Goal: Task Accomplishment & Management: Manage account settings

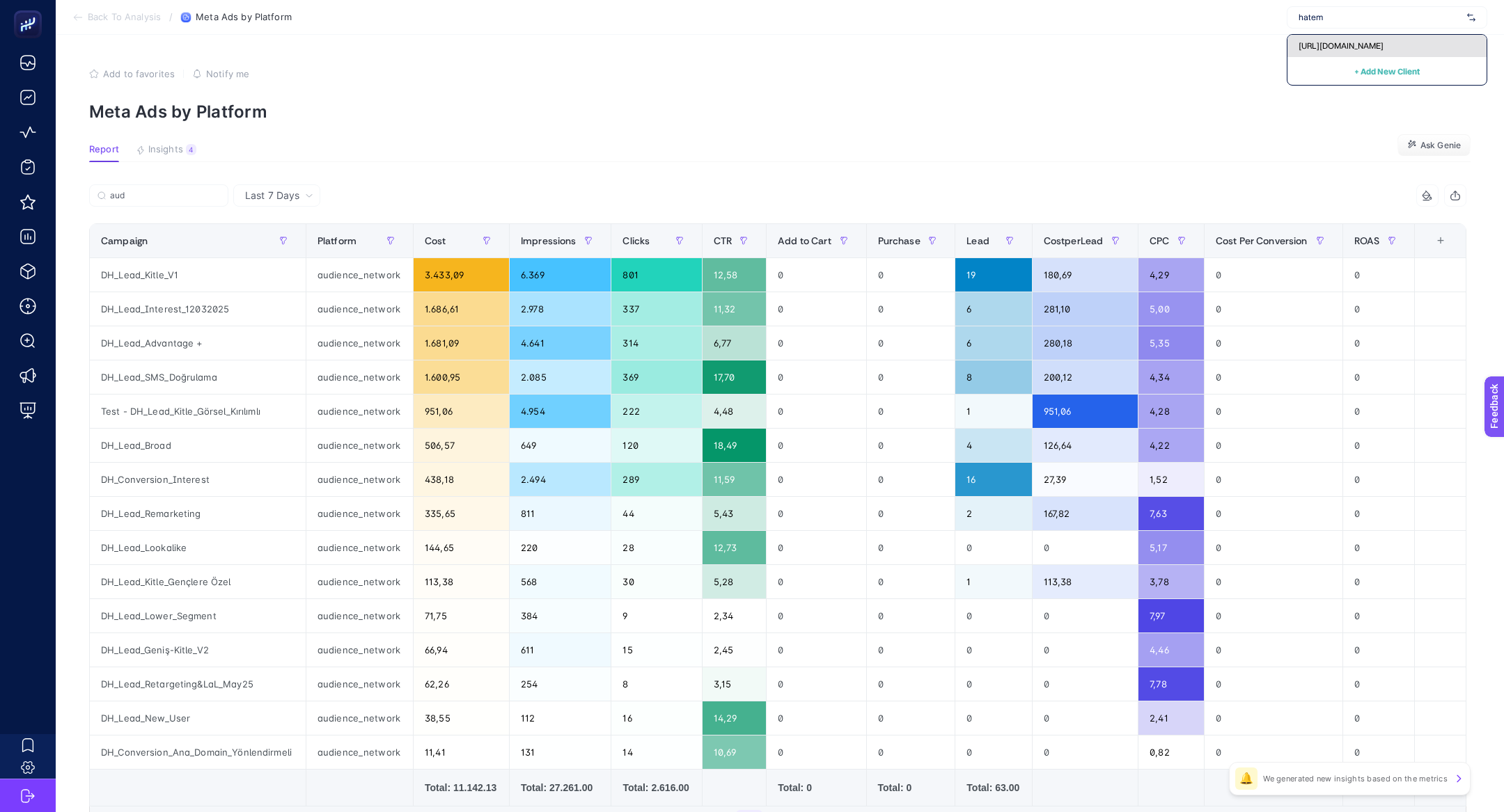
type input "hatem"
click at [1408, 45] on div "[URL][DOMAIN_NAME]" at bounding box center [1387, 46] width 199 height 22
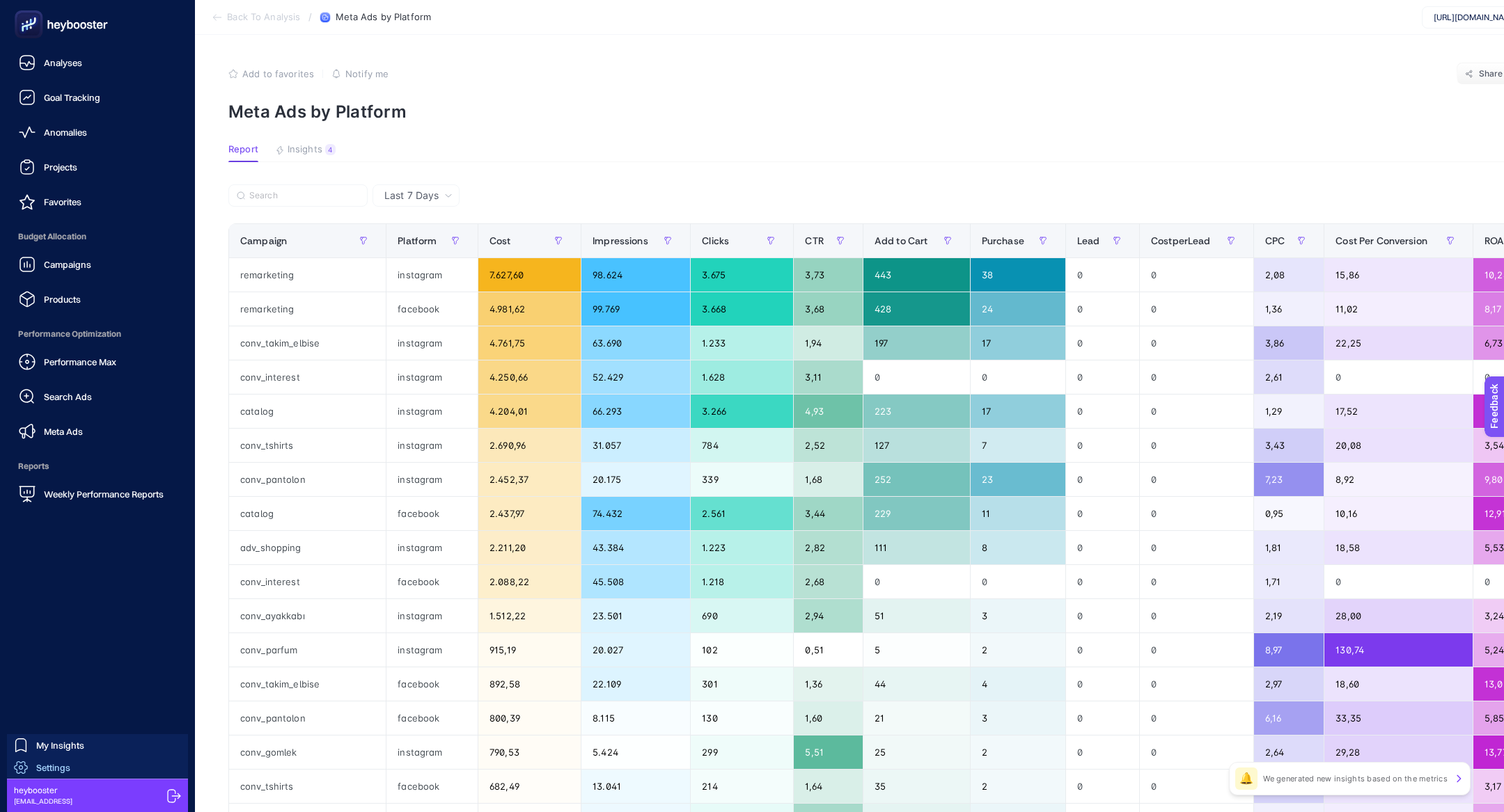
click at [43, 769] on span "Settings" at bounding box center [53, 767] width 34 height 11
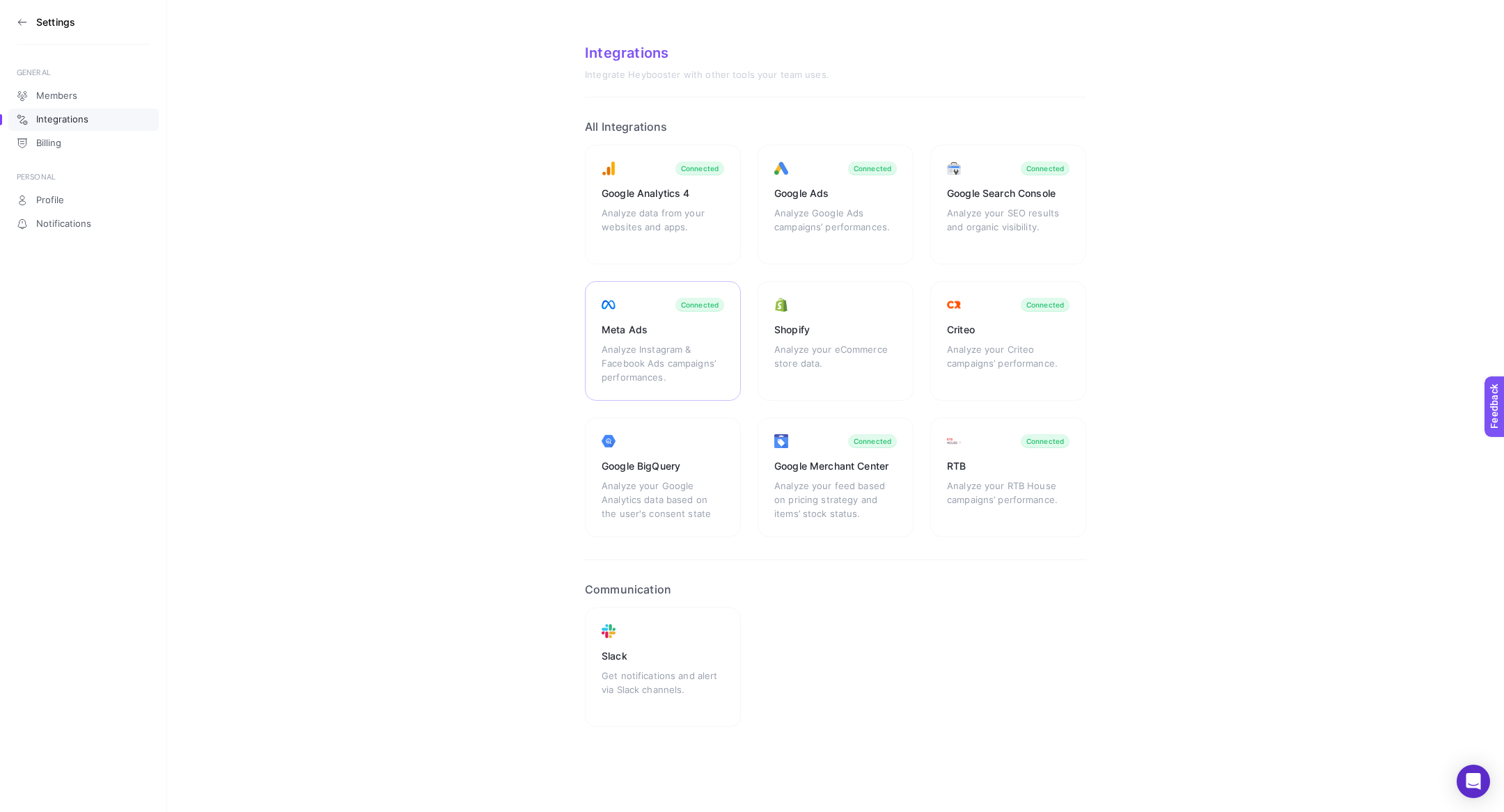
click at [602, 330] on div "Meta Ads" at bounding box center [663, 330] width 122 height 14
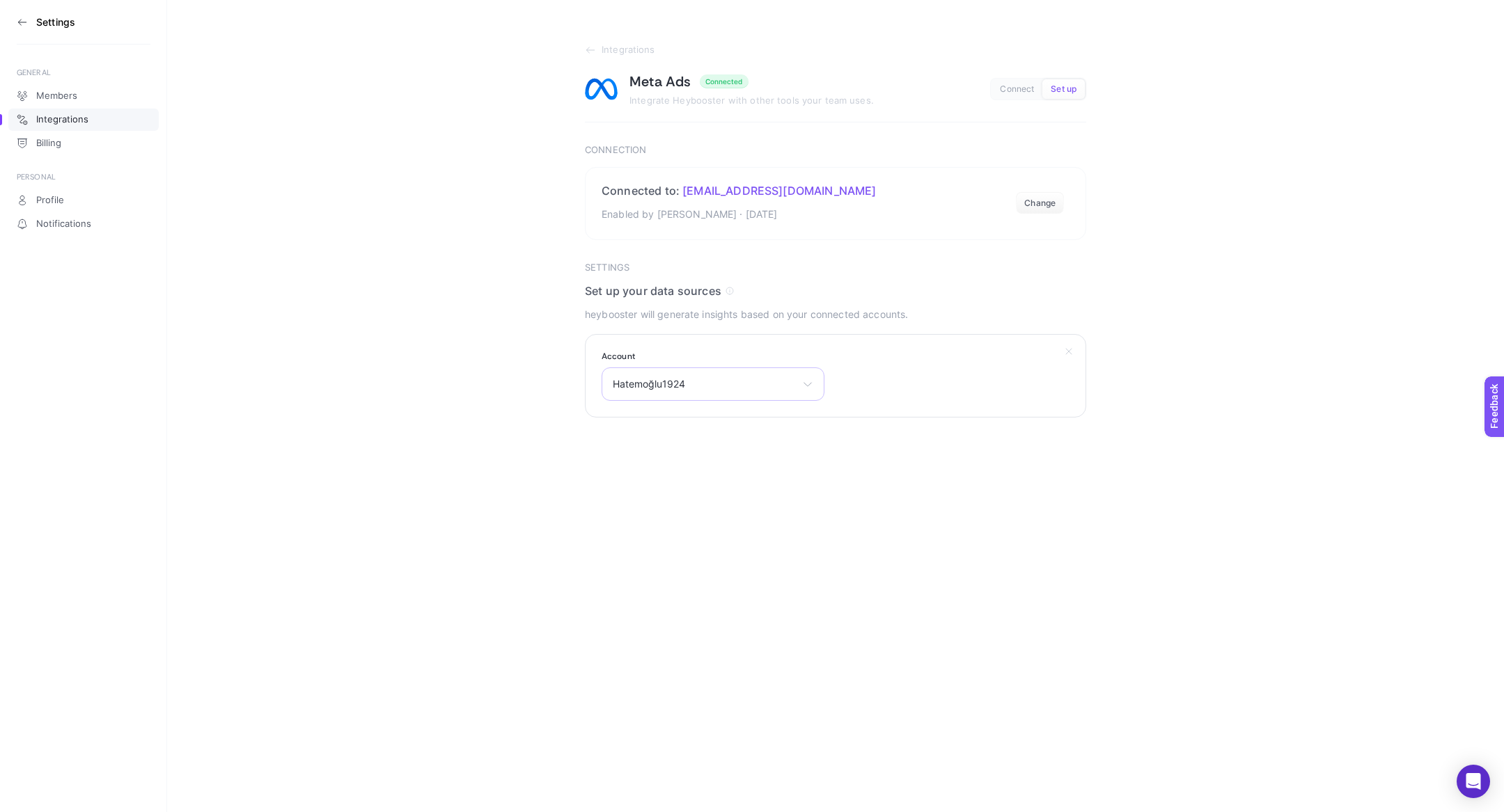
click at [774, 376] on div "Hatemoğlu1924 Hatemoğlu1924 [PERSON_NAME] - [PERSON_NAME] Saykı [PERSON_NAME] F…" at bounding box center [713, 384] width 223 height 33
click at [368, 416] on section "Integrations Meta Ads Connected Integrate Heybooster with other tools your team…" at bounding box center [835, 209] width 1337 height 418
